Goal: Information Seeking & Learning: Learn about a topic

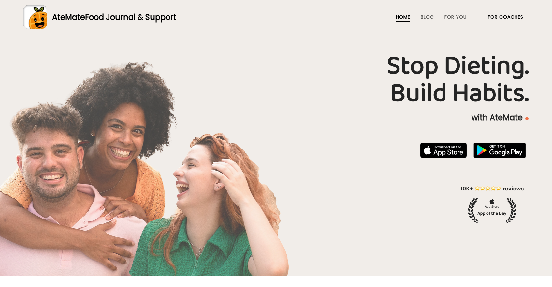
click at [493, 17] on link "For Coaches" at bounding box center [506, 16] width 36 height 5
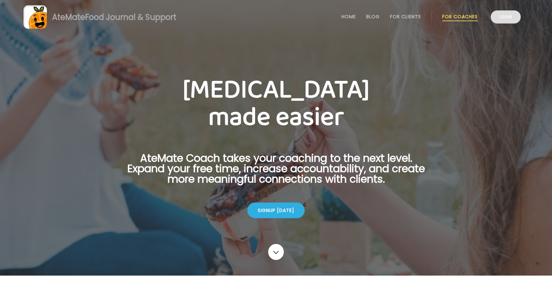
click at [507, 17] on link "Login" at bounding box center [506, 16] width 30 height 13
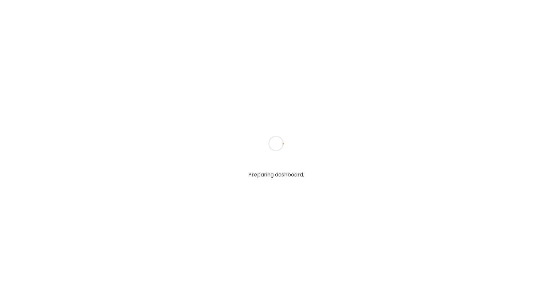
type textarea "**********"
type input "*****"
type input "**********"
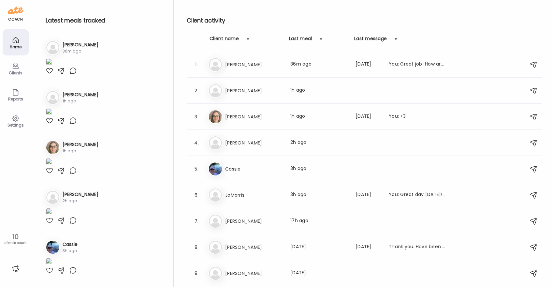
click at [50, 75] on div at bounding box center [50, 71] width 8 height 8
click at [75, 75] on div at bounding box center [73, 71] width 8 height 8
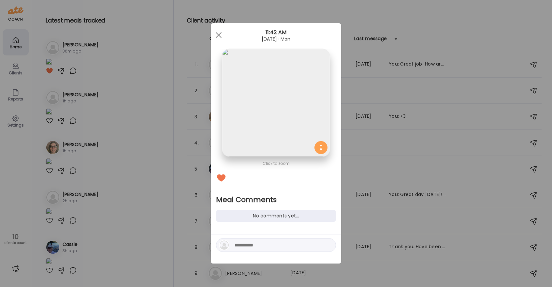
click at [255, 243] on textarea at bounding box center [279, 245] width 88 height 8
type textarea "*"
type textarea "**********"
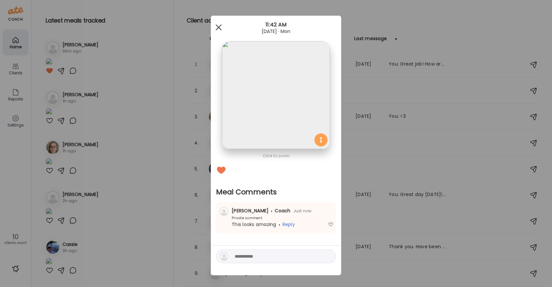
click at [219, 29] on div at bounding box center [218, 27] width 13 height 13
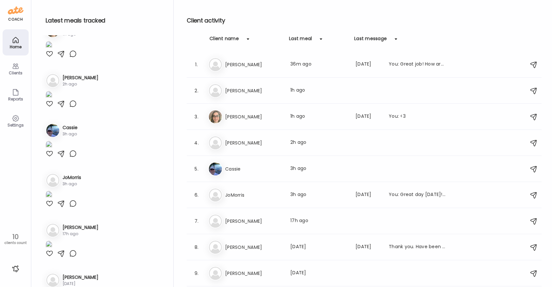
scroll to position [119, 0]
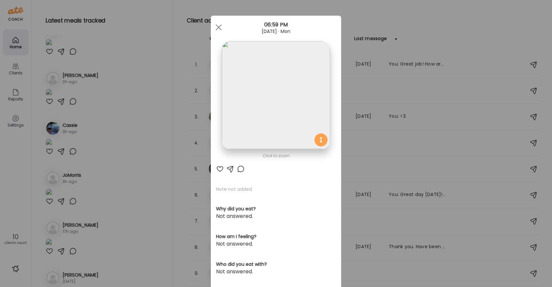
click at [242, 169] on div at bounding box center [241, 169] width 8 height 8
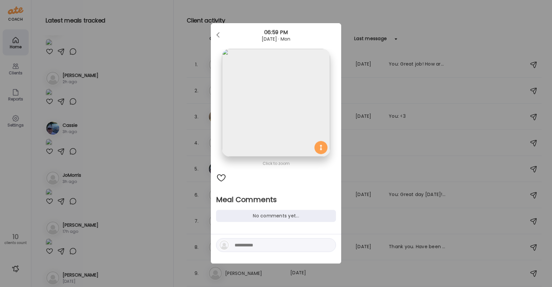
click at [276, 246] on textarea at bounding box center [279, 245] width 88 height 8
type textarea "**********"
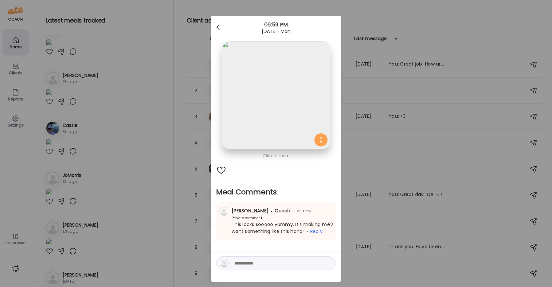
click at [217, 26] on span at bounding box center [217, 25] width 3 height 3
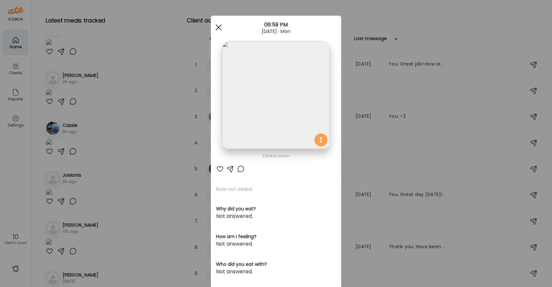
click at [221, 27] on div at bounding box center [218, 27] width 13 height 13
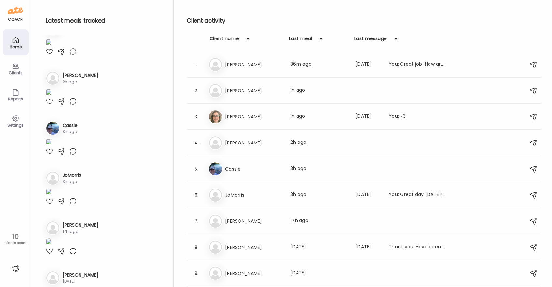
click at [51, 6] on div at bounding box center [50, 2] width 8 height 8
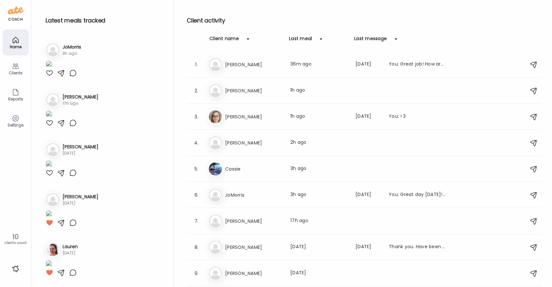
scroll to position [308, 0]
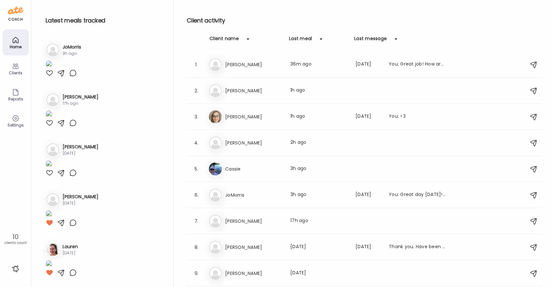
click at [49, 27] on div at bounding box center [50, 23] width 8 height 8
click at [51, 77] on div at bounding box center [50, 73] width 8 height 8
click at [49, 127] on div at bounding box center [50, 123] width 8 height 8
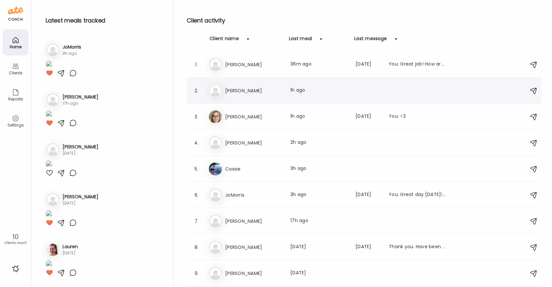
click at [262, 92] on h3 "Patricia" at bounding box center [253, 91] width 57 height 8
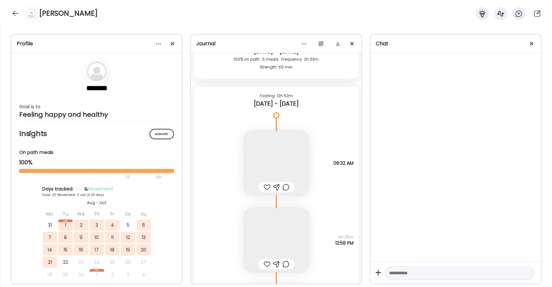
scroll to position [19173, 0]
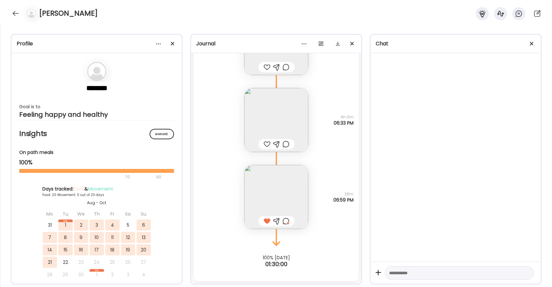
click at [267, 144] on div at bounding box center [267, 144] width 7 height 8
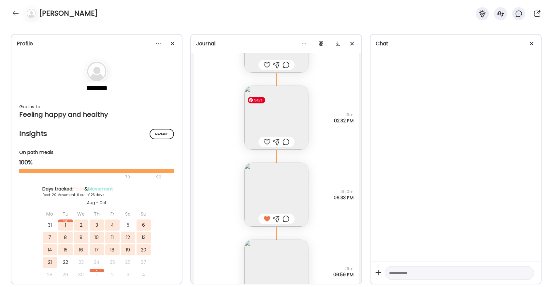
scroll to position [19083, 0]
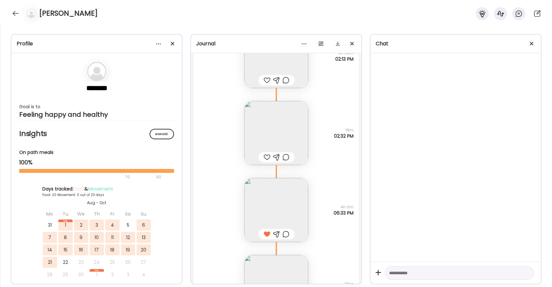
click at [266, 160] on div at bounding box center [267, 157] width 7 height 8
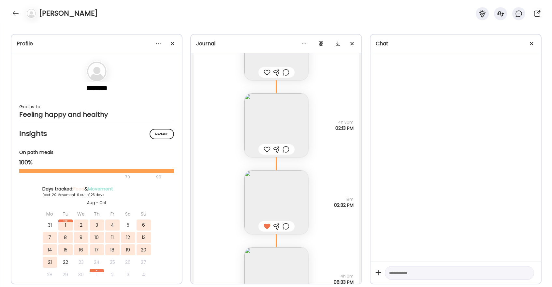
scroll to position [19011, 0]
click at [267, 153] on div at bounding box center [267, 153] width 7 height 8
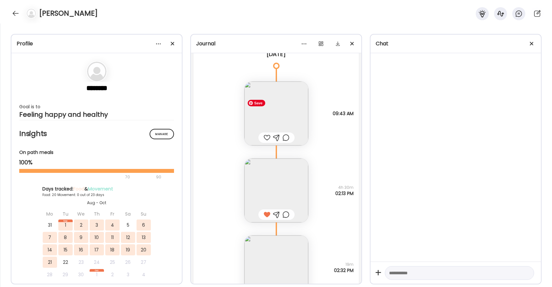
scroll to position [18950, 0]
click at [266, 137] on div at bounding box center [267, 137] width 7 height 8
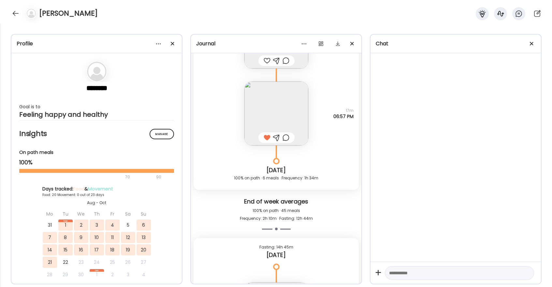
scroll to position [18729, 0]
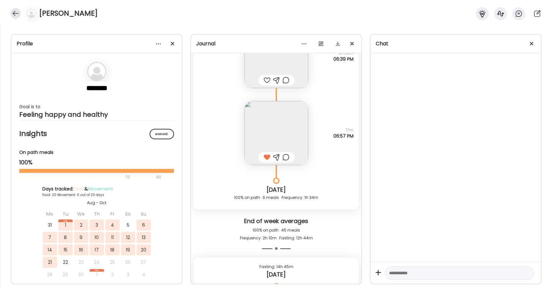
click at [15, 16] on div at bounding box center [15, 13] width 10 height 10
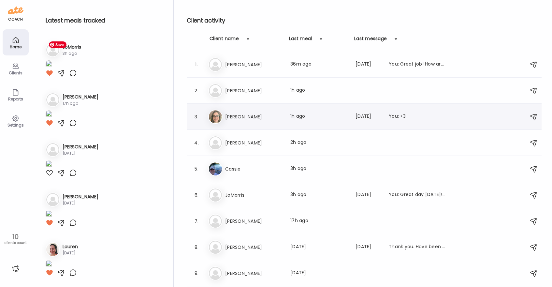
scroll to position [960, 0]
click at [242, 148] on div "So Sonia Last meal: 2h ago" at bounding box center [365, 143] width 314 height 14
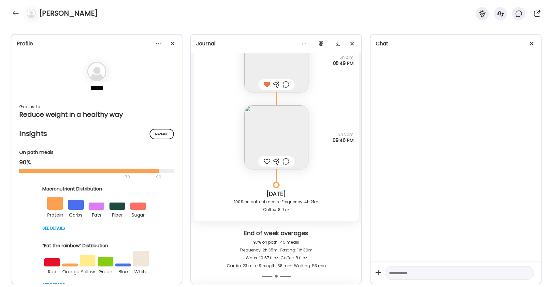
scroll to position [7474, 0]
click at [267, 162] on div at bounding box center [267, 162] width 7 height 8
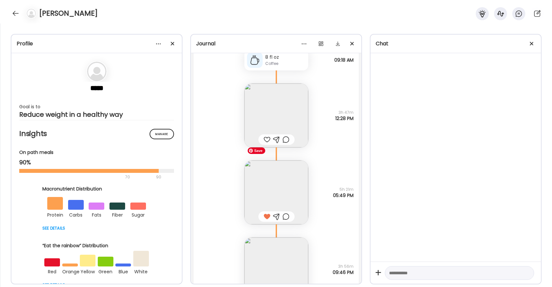
scroll to position [7339, 0]
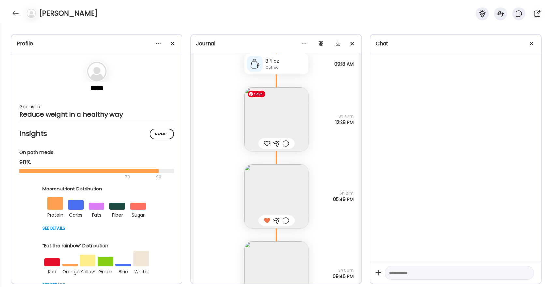
click at [289, 115] on img at bounding box center [277, 119] width 64 height 64
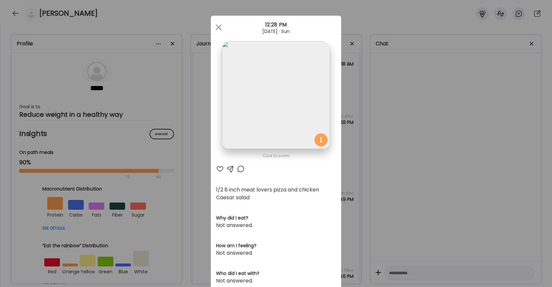
click at [222, 167] on div at bounding box center [220, 169] width 8 height 8
click at [217, 24] on div at bounding box center [218, 27] width 13 height 13
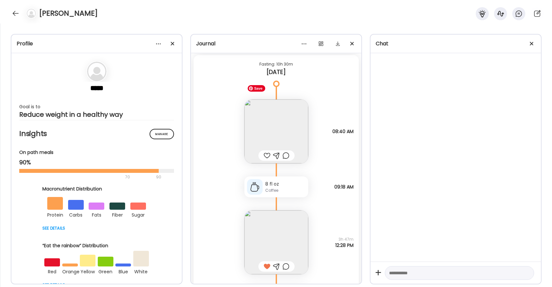
scroll to position [7214, 0]
click at [268, 156] on div at bounding box center [267, 158] width 7 height 8
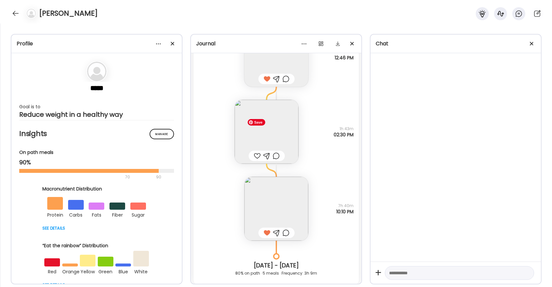
scroll to position [6966, 0]
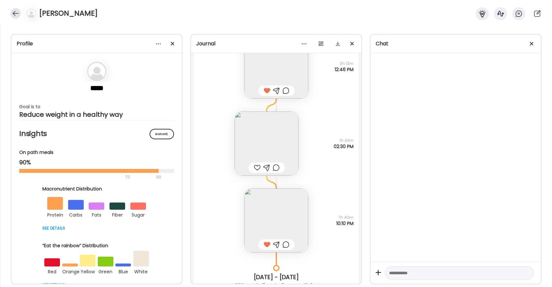
click at [14, 13] on div at bounding box center [15, 13] width 10 height 10
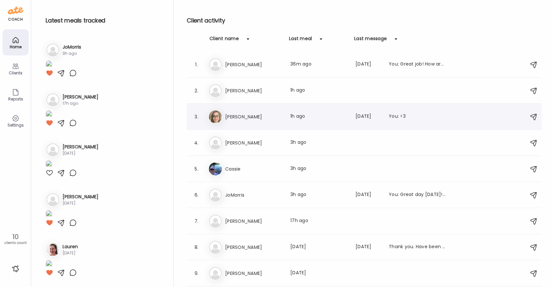
scroll to position [960, 0]
click at [238, 167] on h3 "Cassie" at bounding box center [253, 169] width 57 height 8
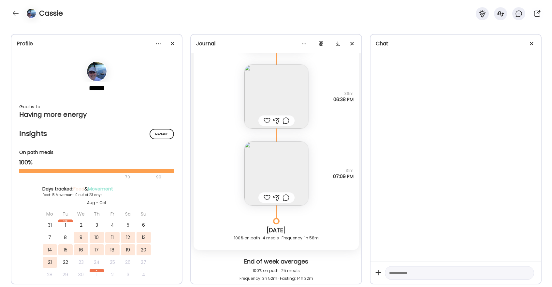
scroll to position [4005, 0]
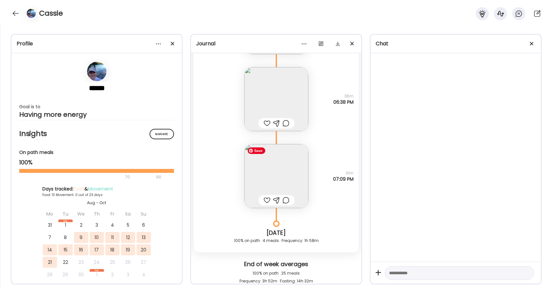
click at [282, 174] on img at bounding box center [277, 176] width 64 height 64
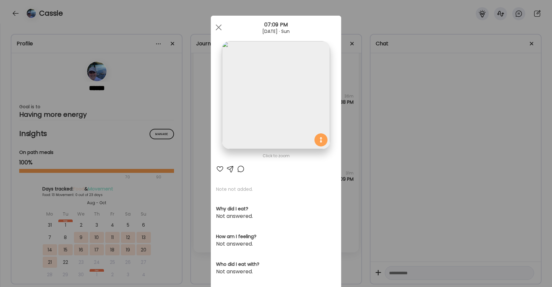
click at [220, 166] on div at bounding box center [220, 169] width 8 height 8
click at [220, 27] on div at bounding box center [218, 27] width 13 height 13
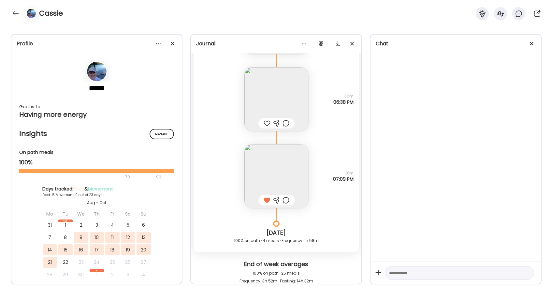
click at [264, 124] on div at bounding box center [267, 123] width 7 height 8
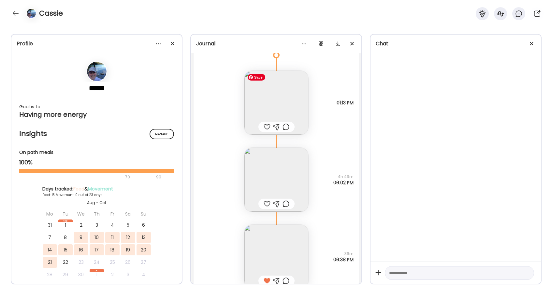
scroll to position [3845, 0]
click at [264, 128] on div at bounding box center [267, 130] width 7 height 8
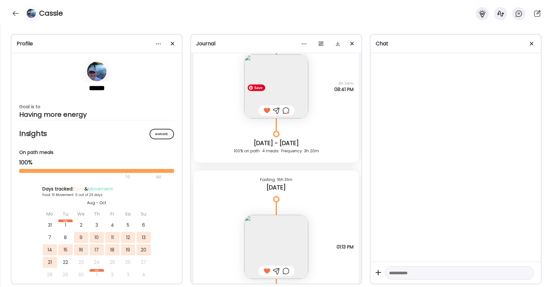
scroll to position [3654, 0]
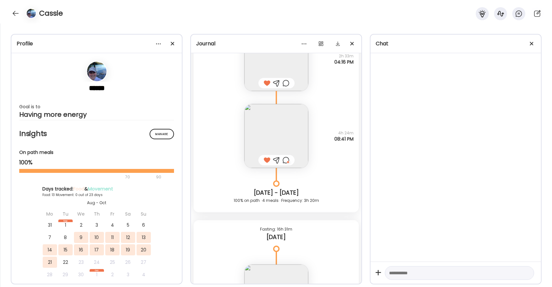
click at [286, 160] on div at bounding box center [286, 160] width 7 height 8
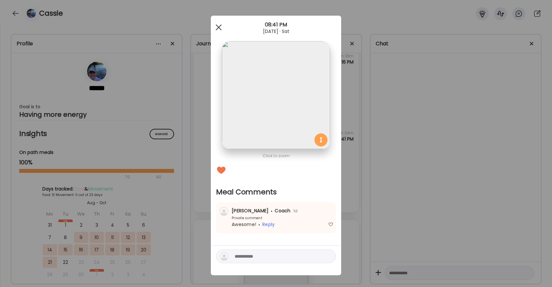
click at [216, 29] on span at bounding box center [219, 27] width 6 height 6
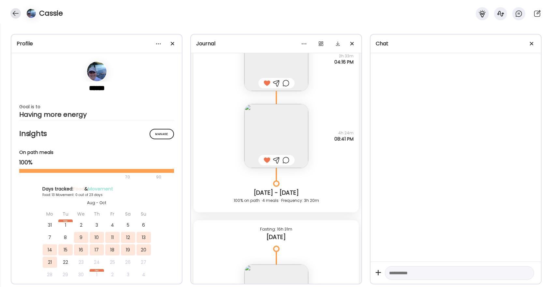
click at [16, 15] on div at bounding box center [15, 13] width 10 height 10
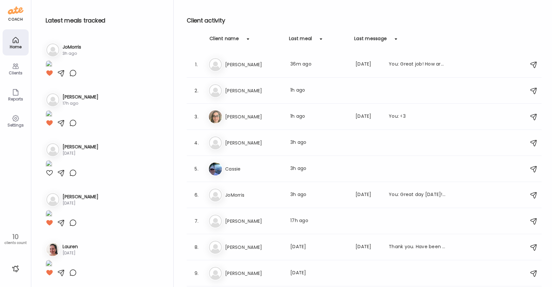
scroll to position [960, 0]
click at [226, 217] on h3 "Paula" at bounding box center [253, 221] width 57 height 8
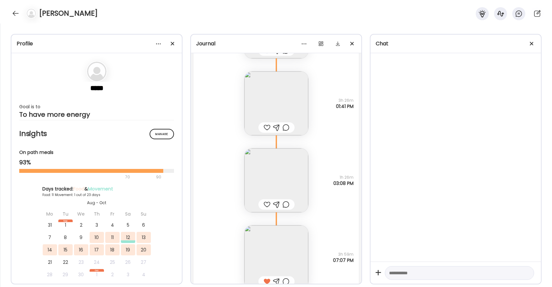
scroll to position [4632, 0]
click at [267, 126] on div at bounding box center [267, 128] width 7 height 8
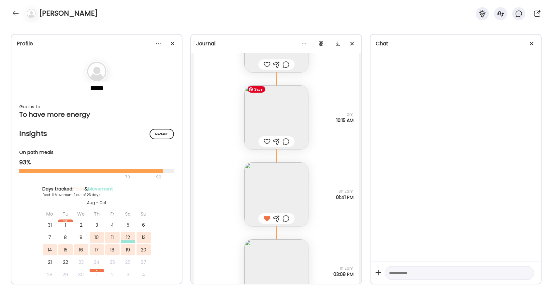
scroll to position [973, 0]
click at [267, 141] on div at bounding box center [267, 142] width 7 height 8
click at [282, 118] on img at bounding box center [277, 117] width 64 height 64
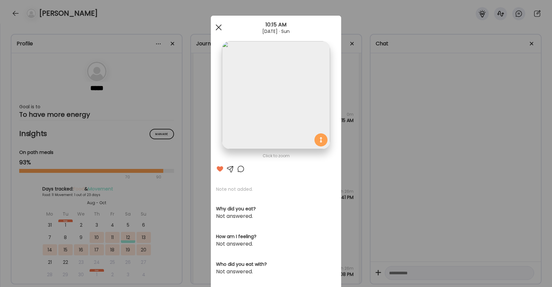
click at [218, 26] on div at bounding box center [218, 27] width 13 height 13
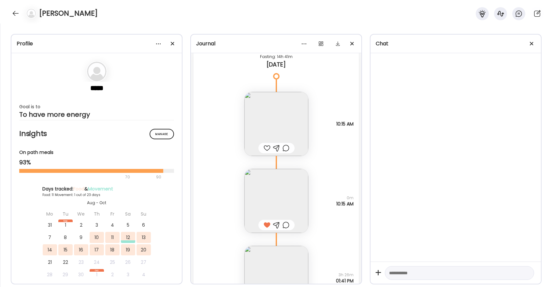
scroll to position [4456, 0]
click at [268, 149] on div at bounding box center [267, 150] width 7 height 8
click at [16, 15] on div at bounding box center [15, 13] width 10 height 10
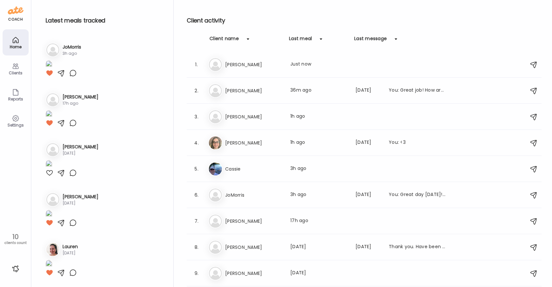
scroll to position [960, 0]
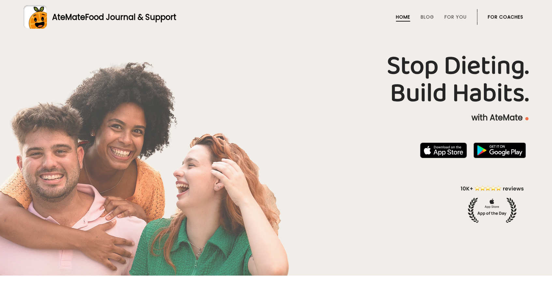
click at [500, 18] on link "For Coaches" at bounding box center [506, 16] width 36 height 5
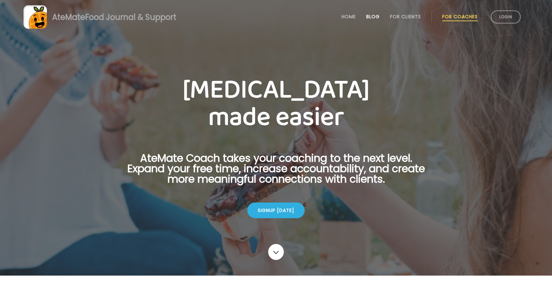
click at [370, 18] on link "Blog" at bounding box center [372, 16] width 13 height 5
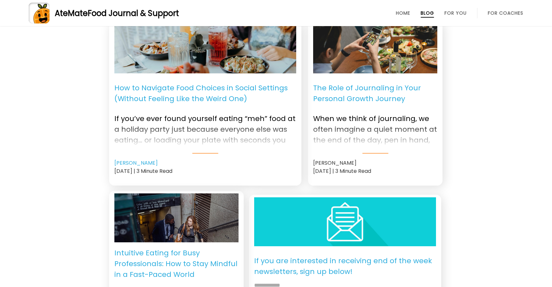
scroll to position [297, 0]
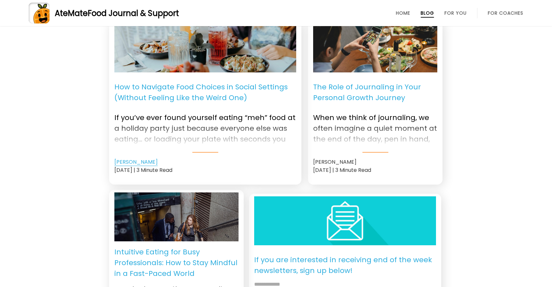
click at [129, 164] on link "[PERSON_NAME]" at bounding box center [135, 162] width 43 height 8
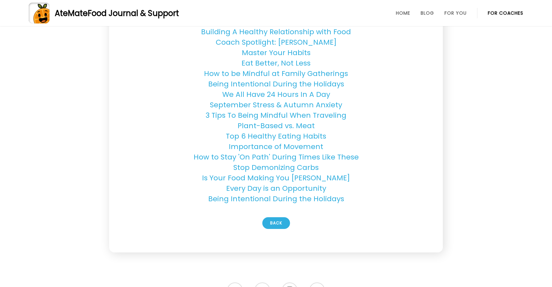
scroll to position [639, 0]
click at [330, 198] on link "Being Intentional During the Holidays" at bounding box center [276, 198] width 136 height 10
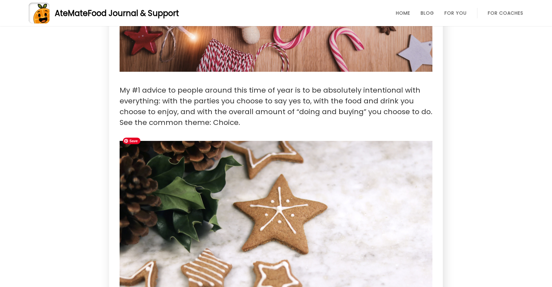
scroll to position [263, 0]
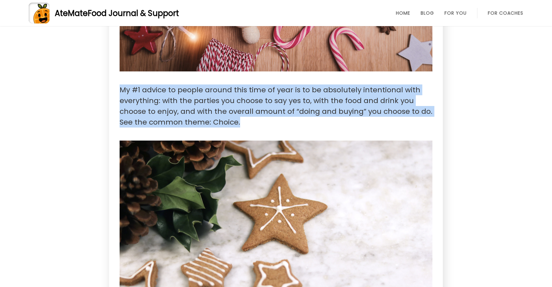
drag, startPoint x: 121, startPoint y: 89, endPoint x: 251, endPoint y: 122, distance: 134.3
click at [251, 122] on p "My #1 advice to people around this time of year is to be absolutely intentional…" at bounding box center [276, 105] width 313 height 43
copy p "My #1 advice to people around this time of year is to be absolutely intentional…"
